Goal: Find specific page/section: Find specific page/section

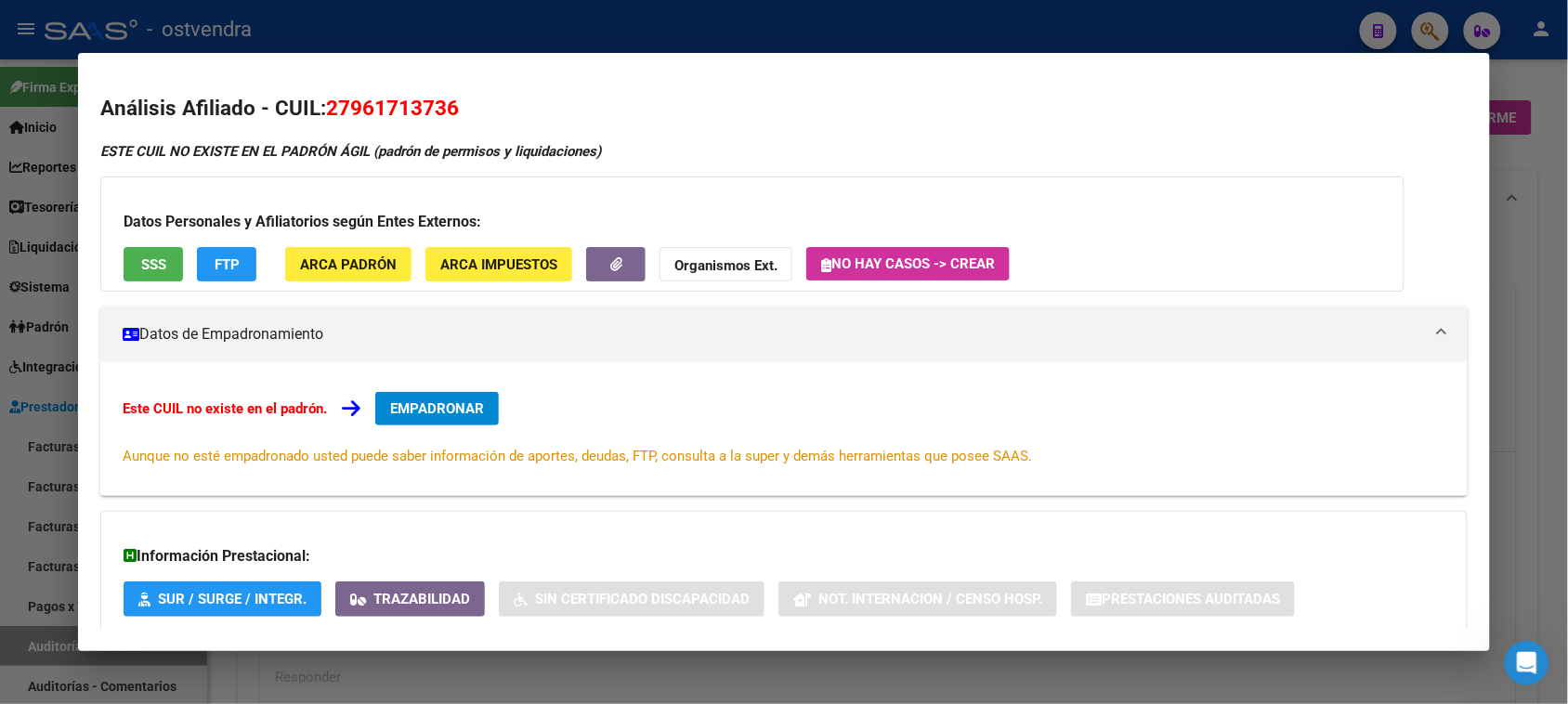
scroll to position [1742, 0]
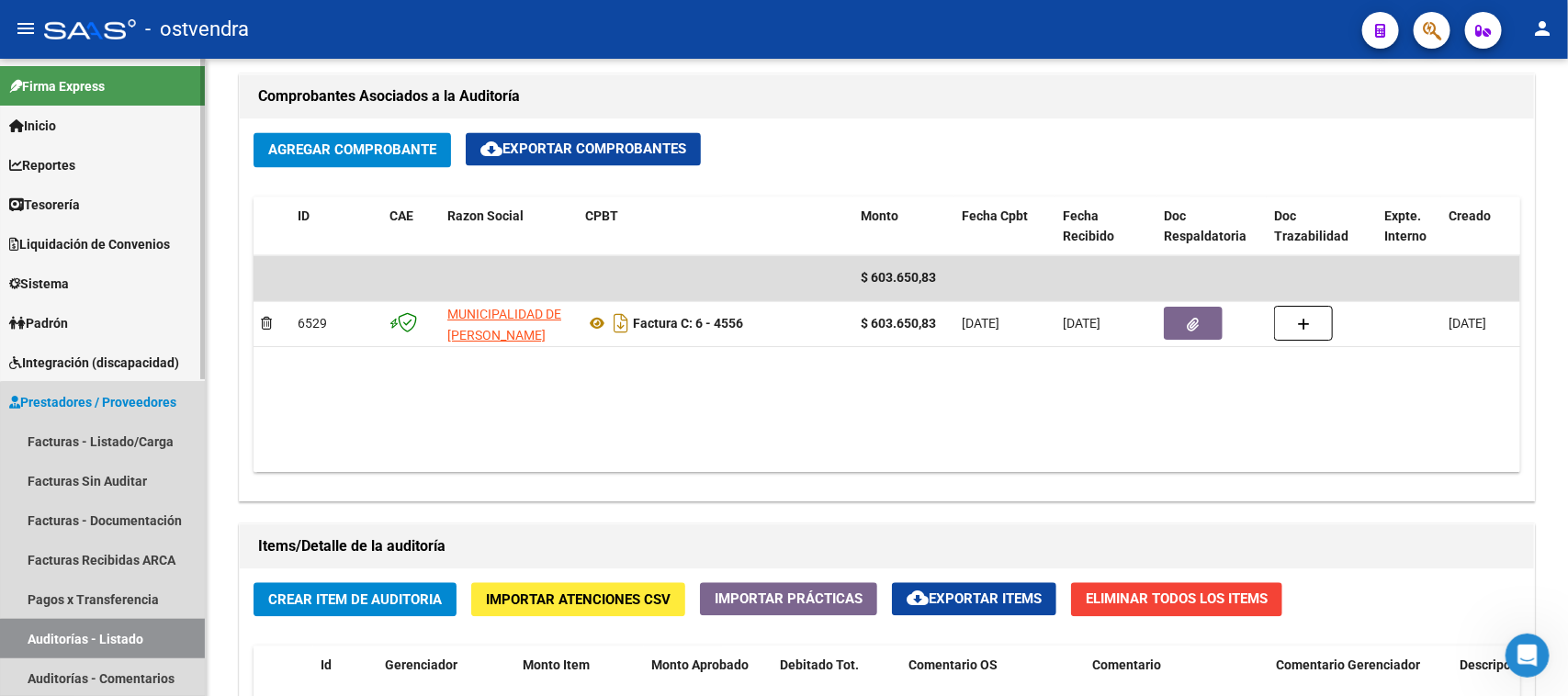
click at [131, 641] on link "Auditorías - Listado" at bounding box center [102, 638] width 205 height 39
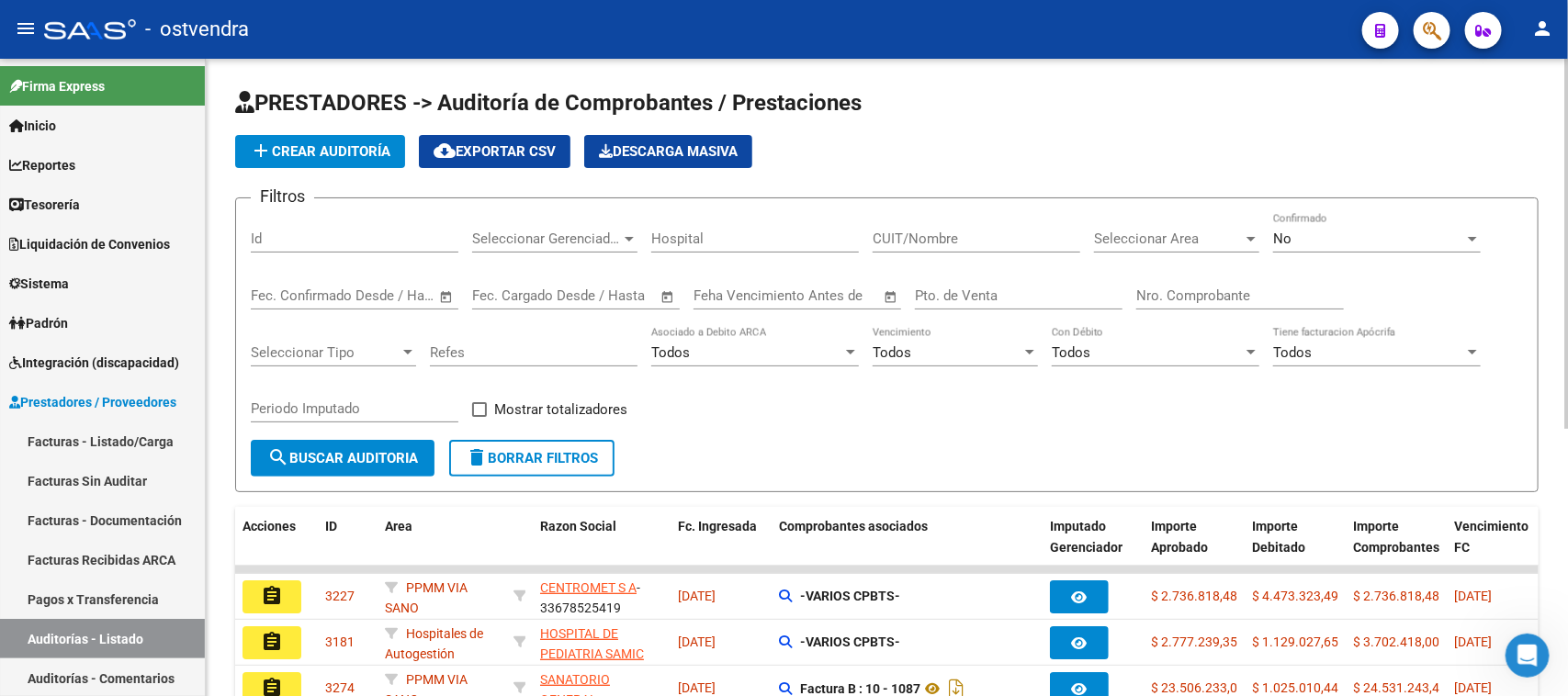
click at [289, 238] on input "Id" at bounding box center [355, 238] width 208 height 16
click at [882, 439] on form "Filtros Id Seleccionar Gerenciador Seleccionar Gerenciador Hospital CUIT/Nombre…" at bounding box center [886, 344] width 1303 height 295
click at [890, 432] on div "Filtros Id Seleccionar Gerenciador Seleccionar Gerenciador Hospital CUIT/Nombre…" at bounding box center [886, 327] width 1272 height 227
click at [285, 240] on input "Id" at bounding box center [355, 238] width 208 height 16
click at [1062, 119] on h1 "PRESTADORES -> Auditoría de Comprobantes / Prestaciones" at bounding box center [886, 104] width 1303 height 32
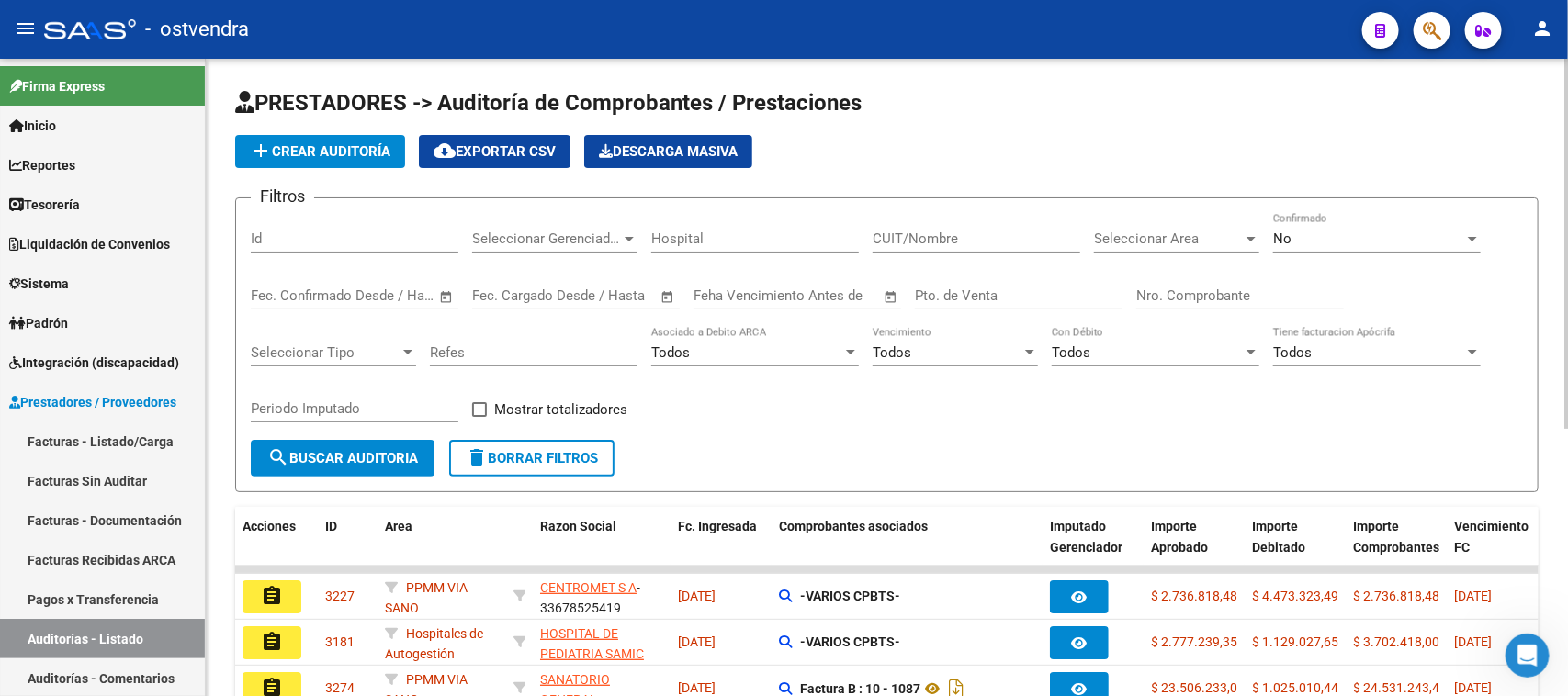
click at [914, 434] on div "Filtros Id Seleccionar Gerenciador Seleccionar Gerenciador Hospital CUIT/Nombre…" at bounding box center [886, 327] width 1272 height 227
click at [111, 116] on link "Inicio" at bounding box center [102, 125] width 205 height 39
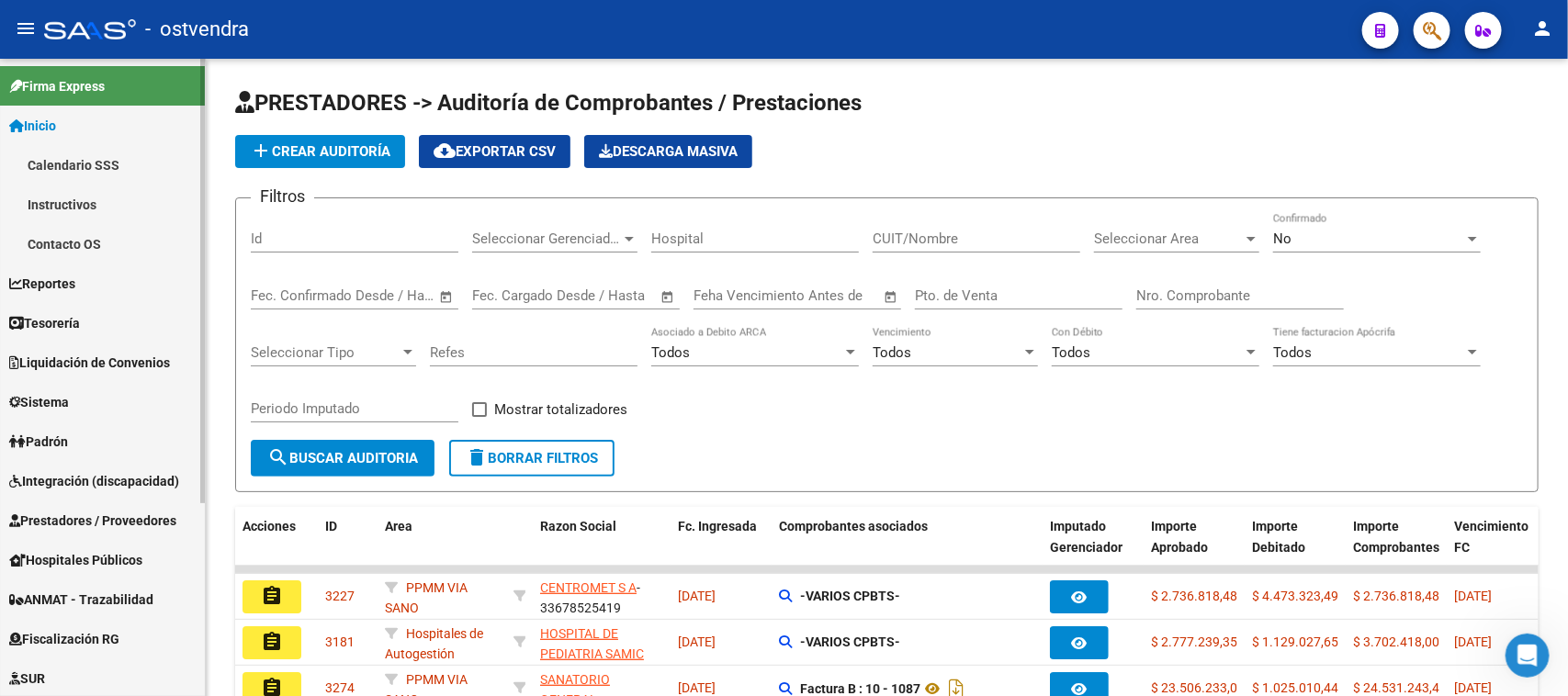
click at [97, 163] on link "Calendario SSS" at bounding box center [102, 164] width 205 height 39
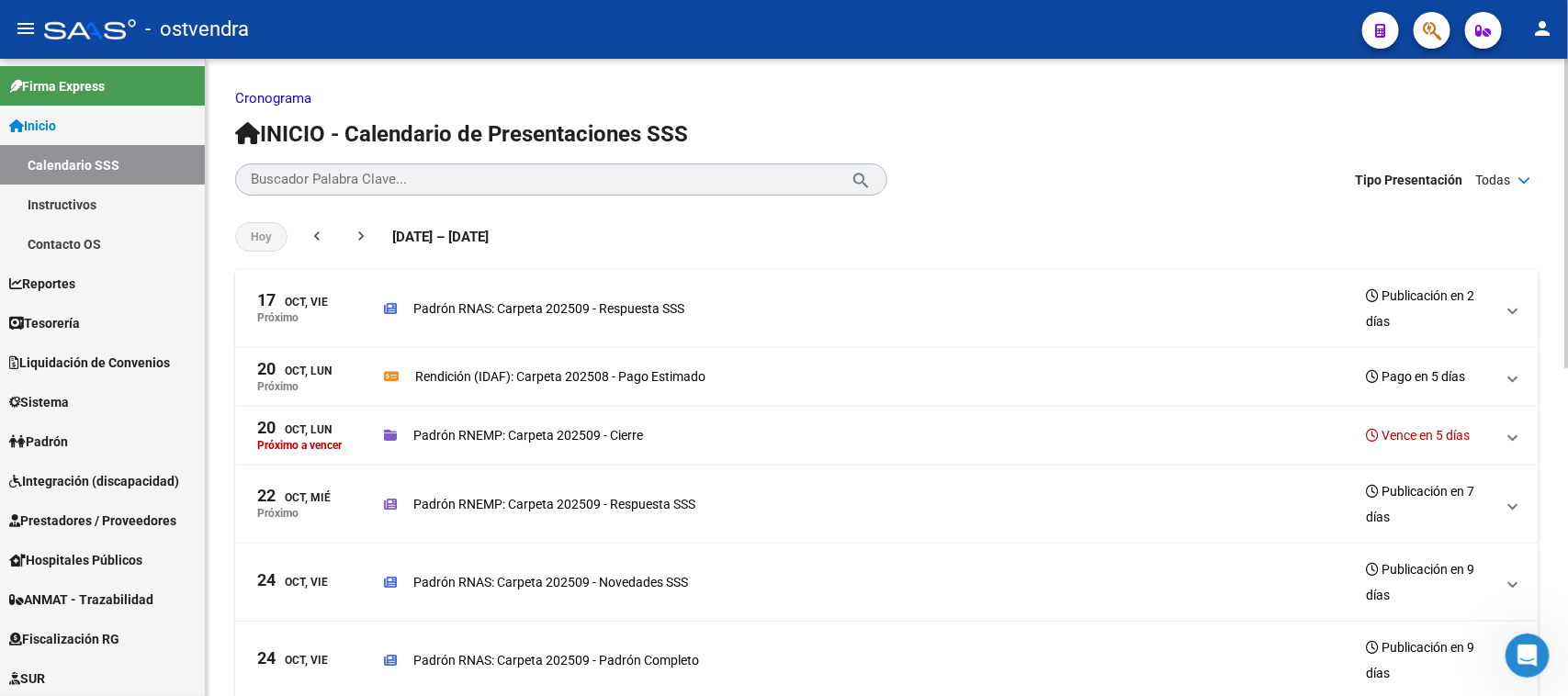
click at [1549, 310] on div at bounding box center [1566, 214] width 5 height 310
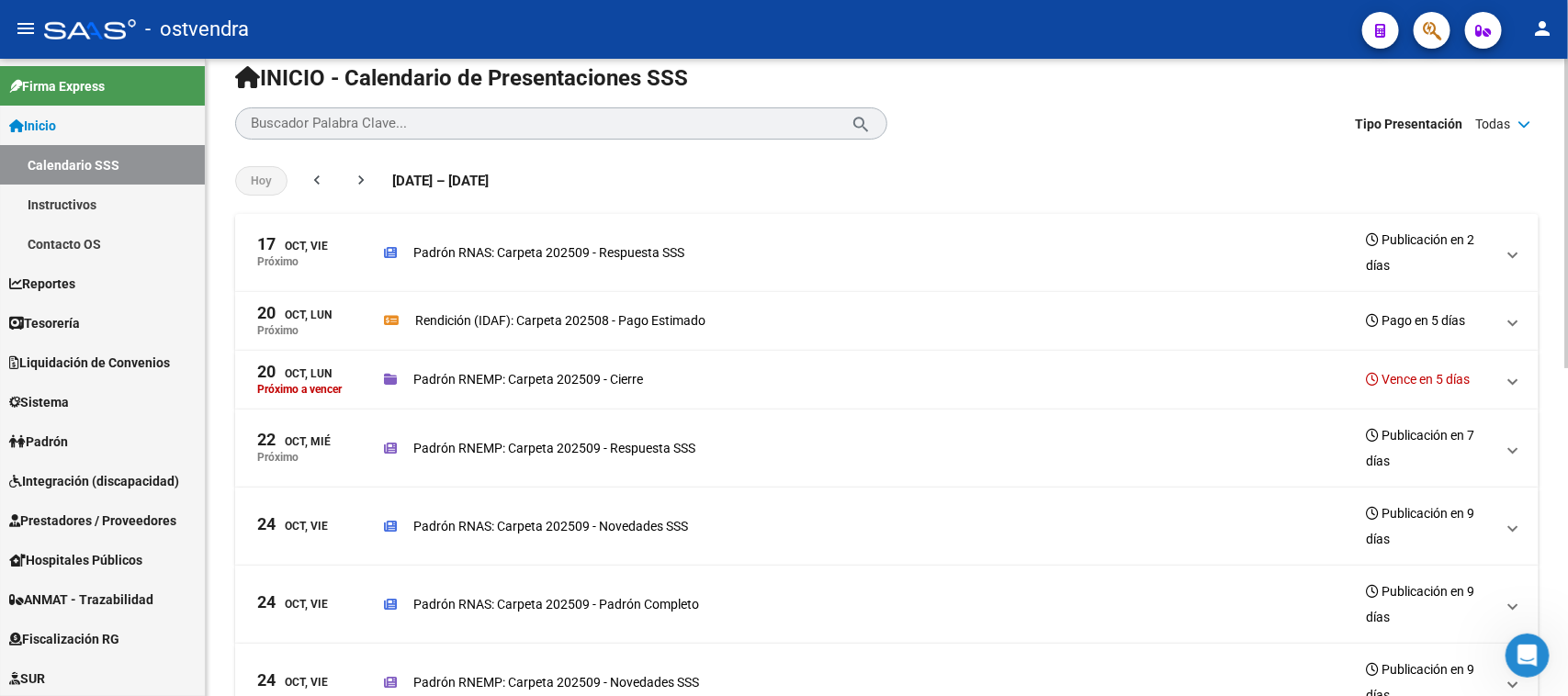
scroll to position [60, 0]
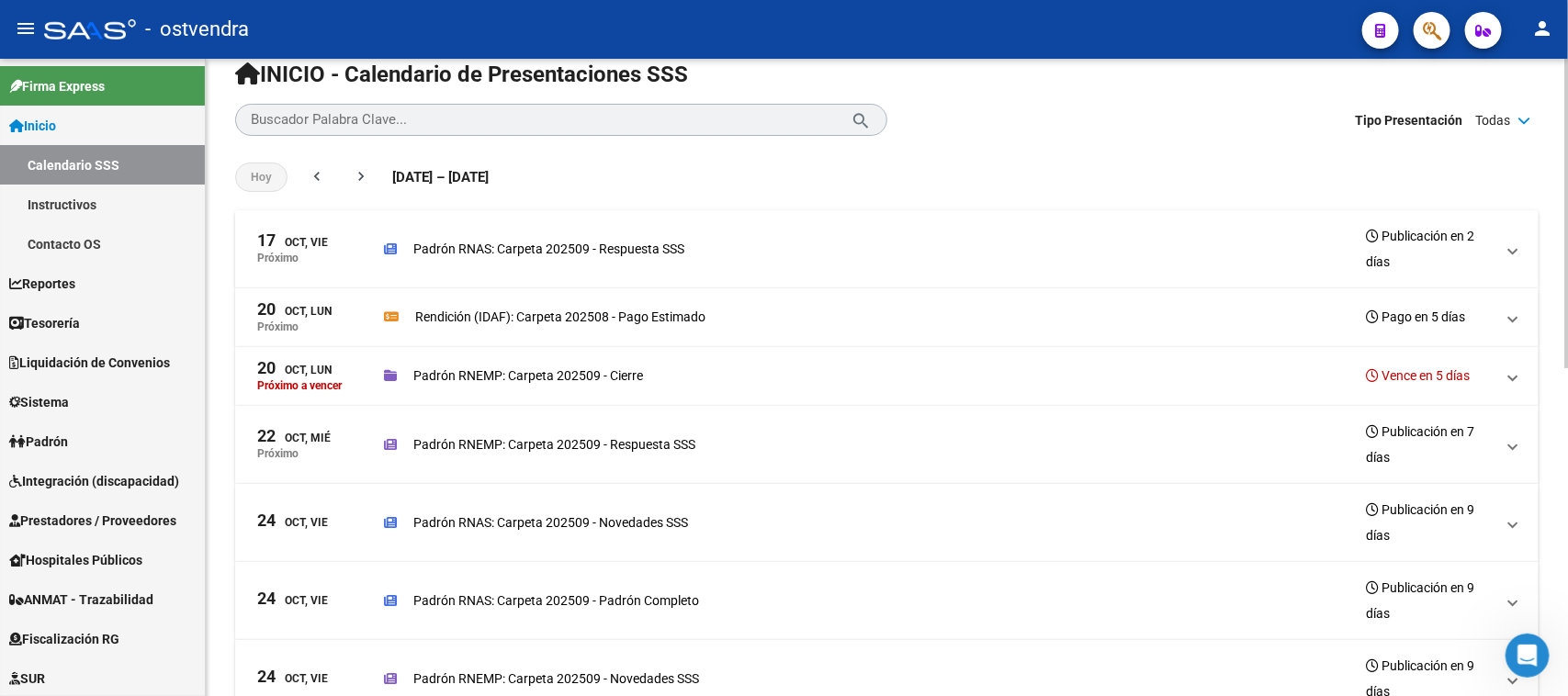
click at [1549, 338] on div at bounding box center [1566, 242] width 5 height 310
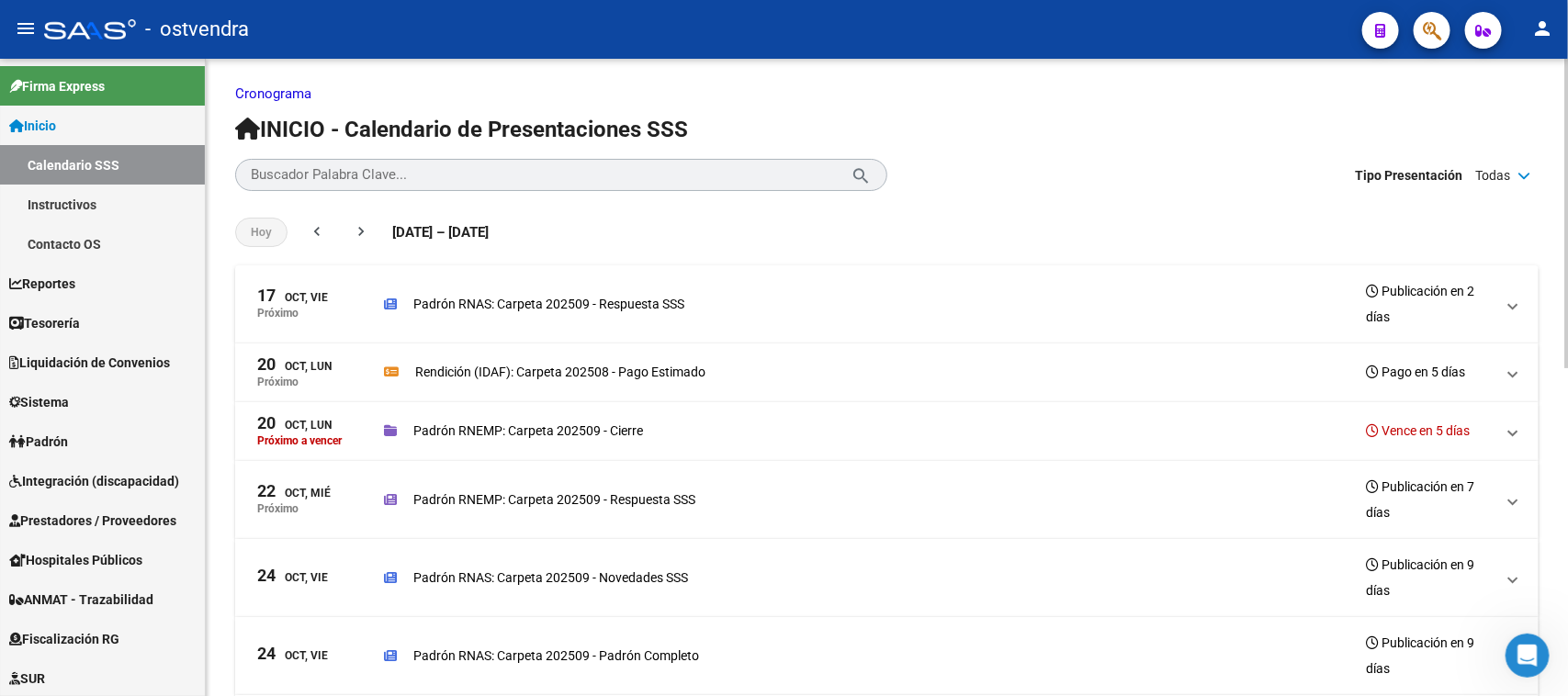
scroll to position [0, 0]
